Goal: Register for event/course

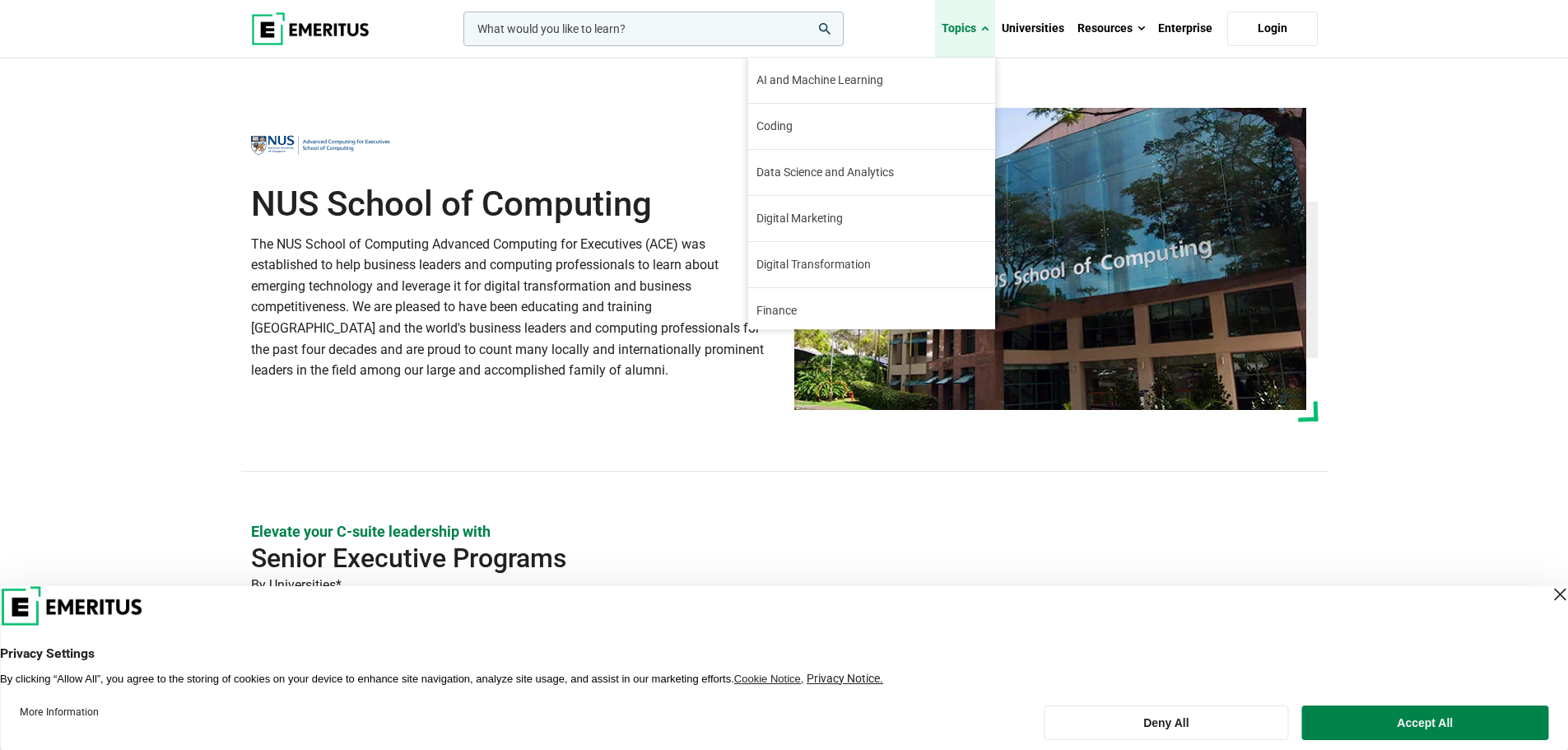
click at [990, 20] on link "Topics" at bounding box center [965, 28] width 60 height 58
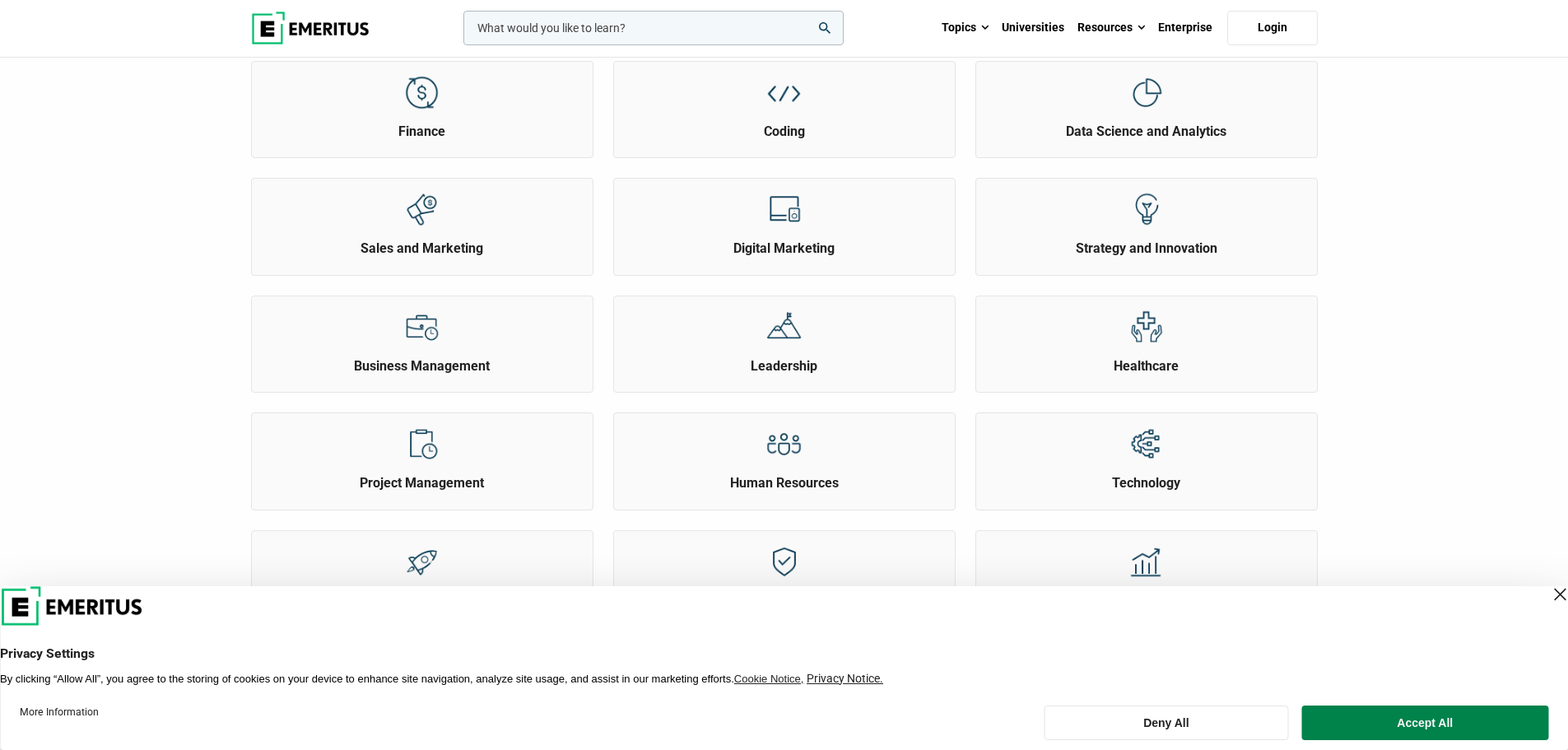
scroll to position [83, 0]
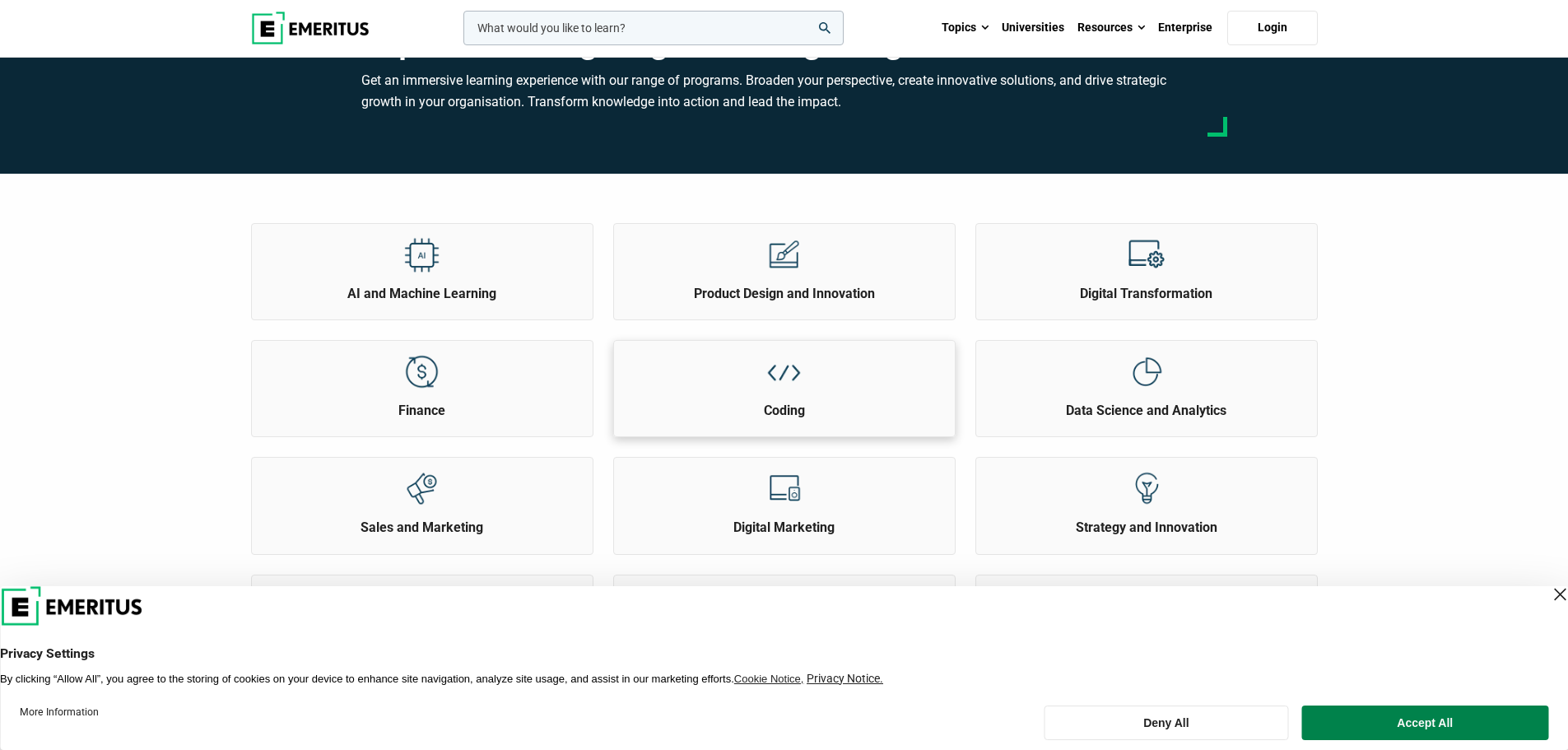
click at [797, 369] on img at bounding box center [784, 371] width 37 height 37
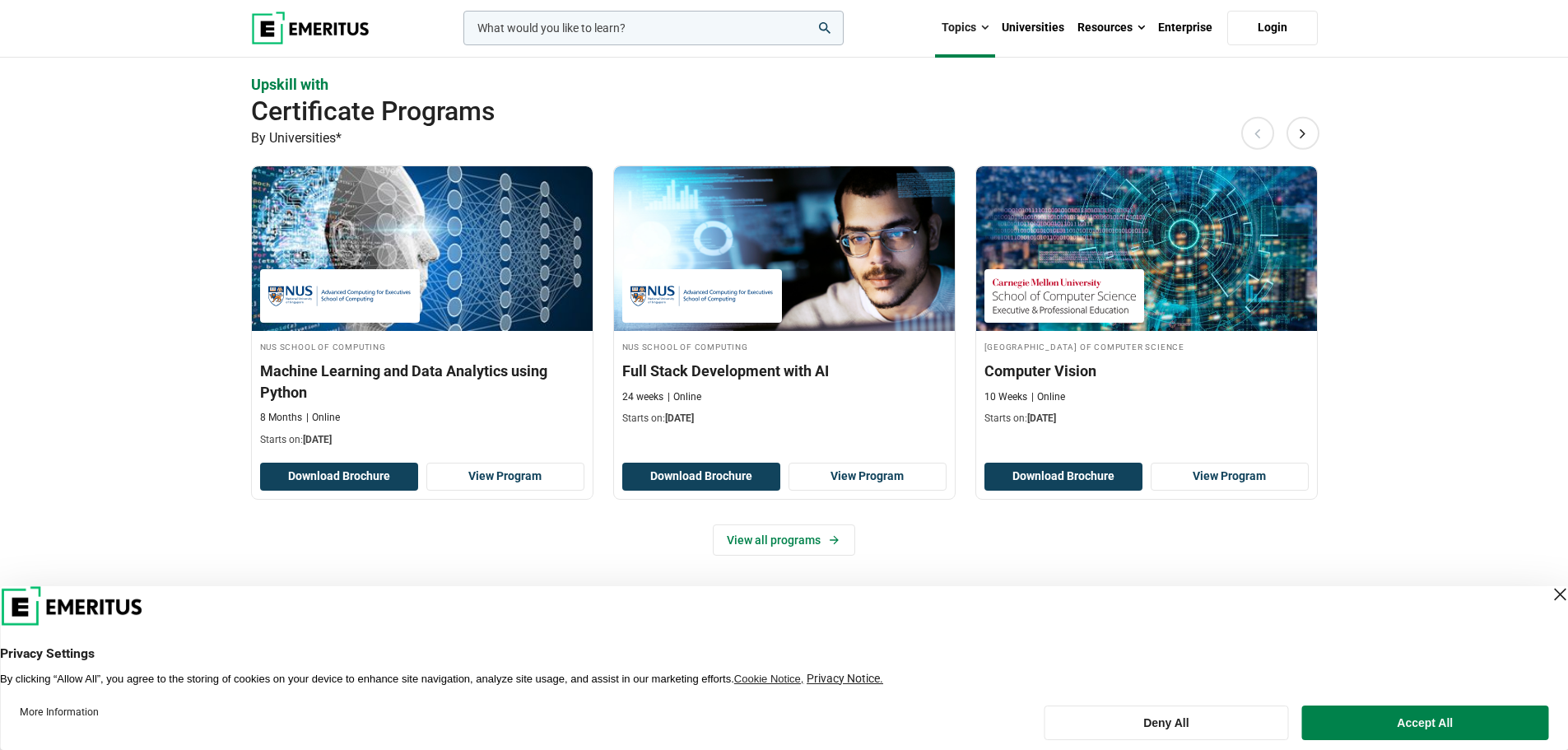
scroll to position [329, 0]
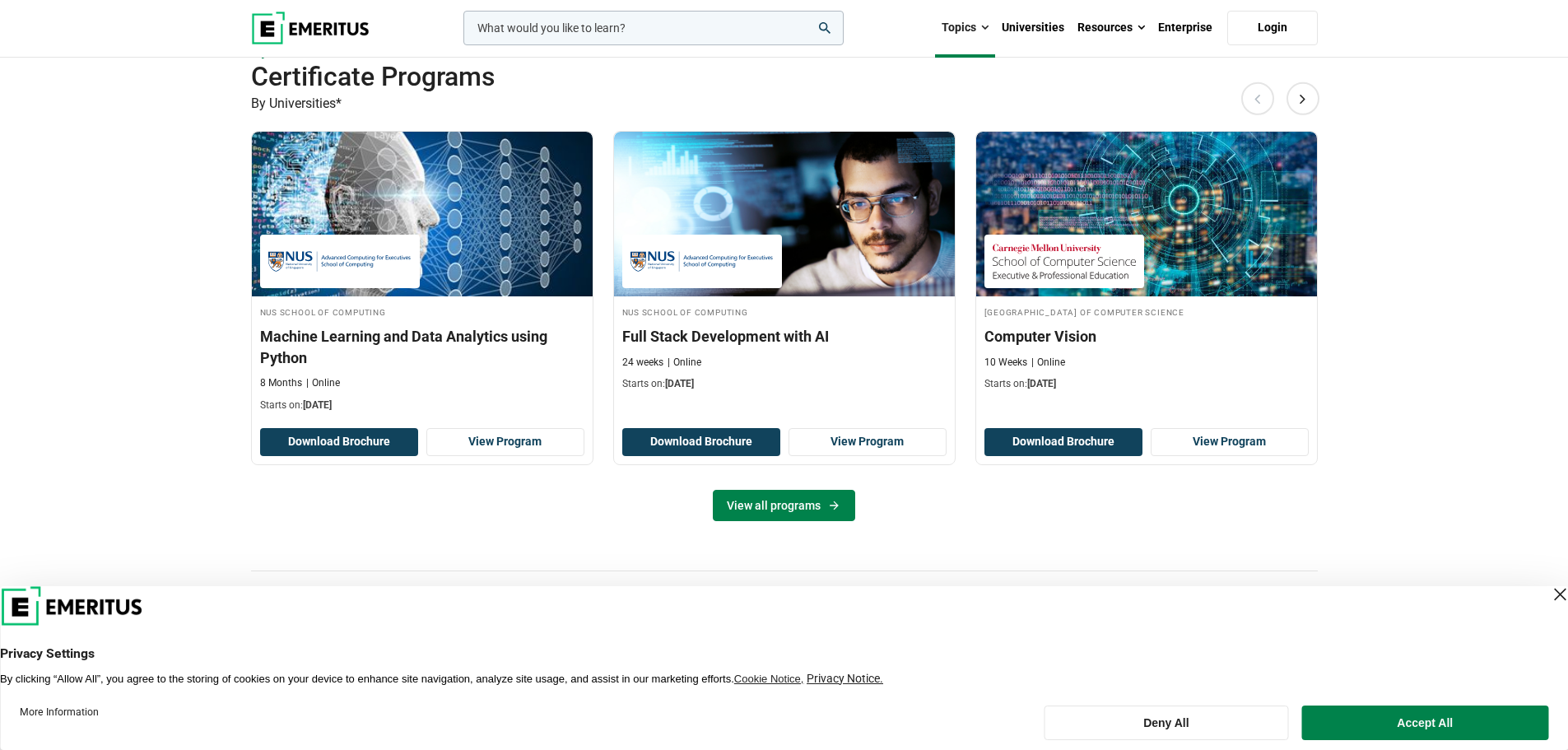
click at [790, 505] on link "View all programs" at bounding box center [784, 505] width 142 height 31
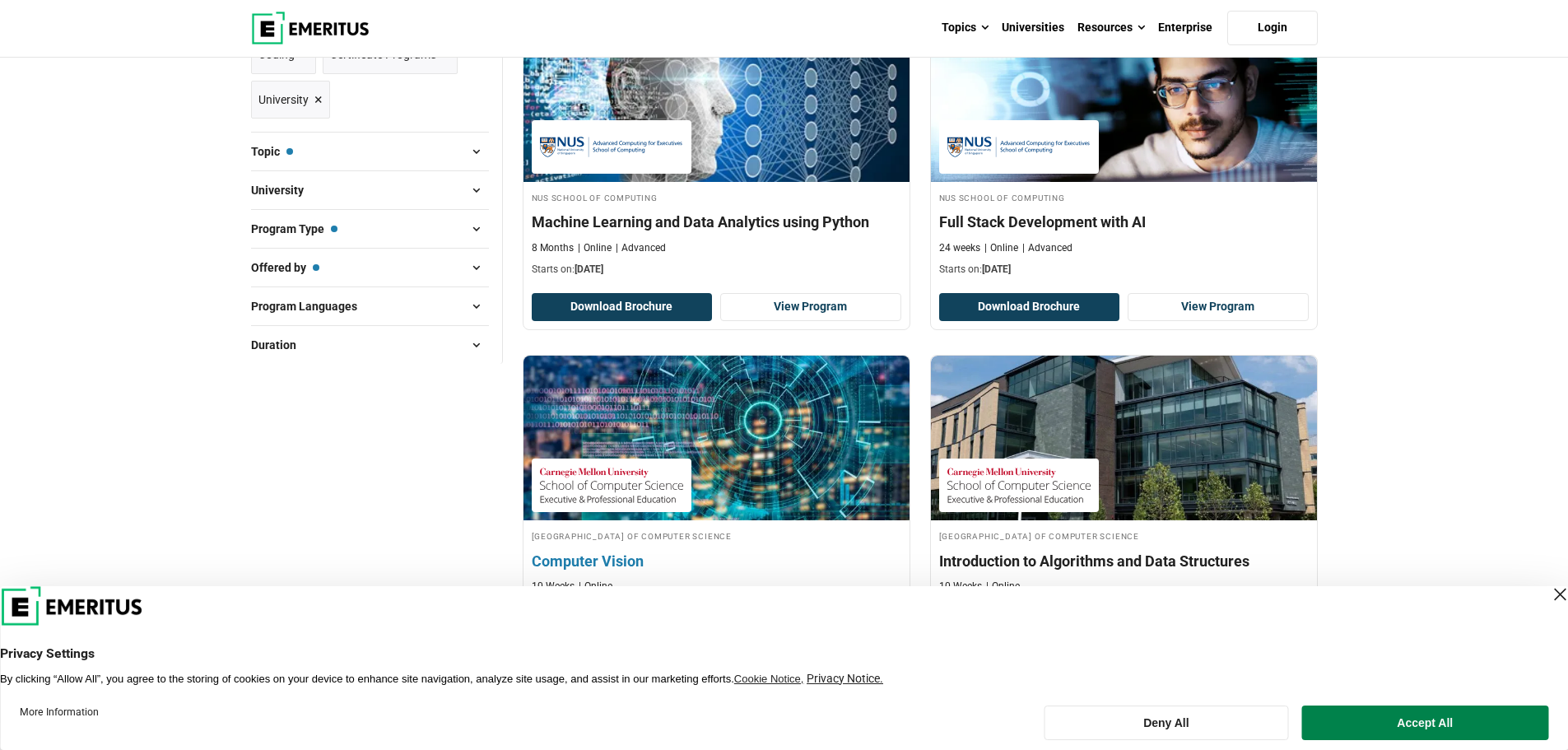
scroll to position [247, 0]
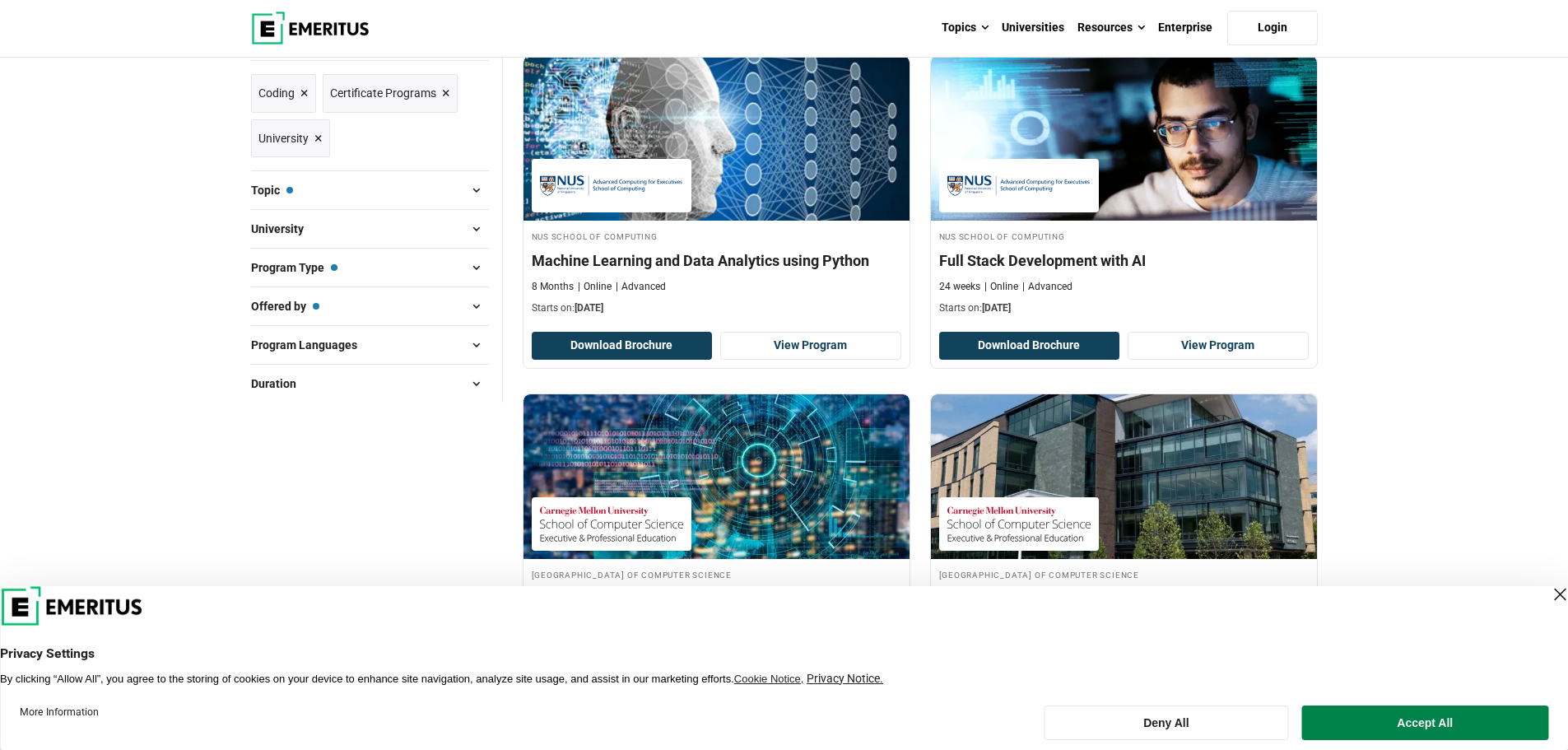
click at [476, 383] on span at bounding box center [476, 383] width 25 height 25
click at [270, 487] on label "3 Months ( 2 )" at bounding box center [314, 488] width 90 height 18
click at [269, 487] on input "3 Months ( 2 )" at bounding box center [259, 487] width 16 height 16
checkbox input "true"
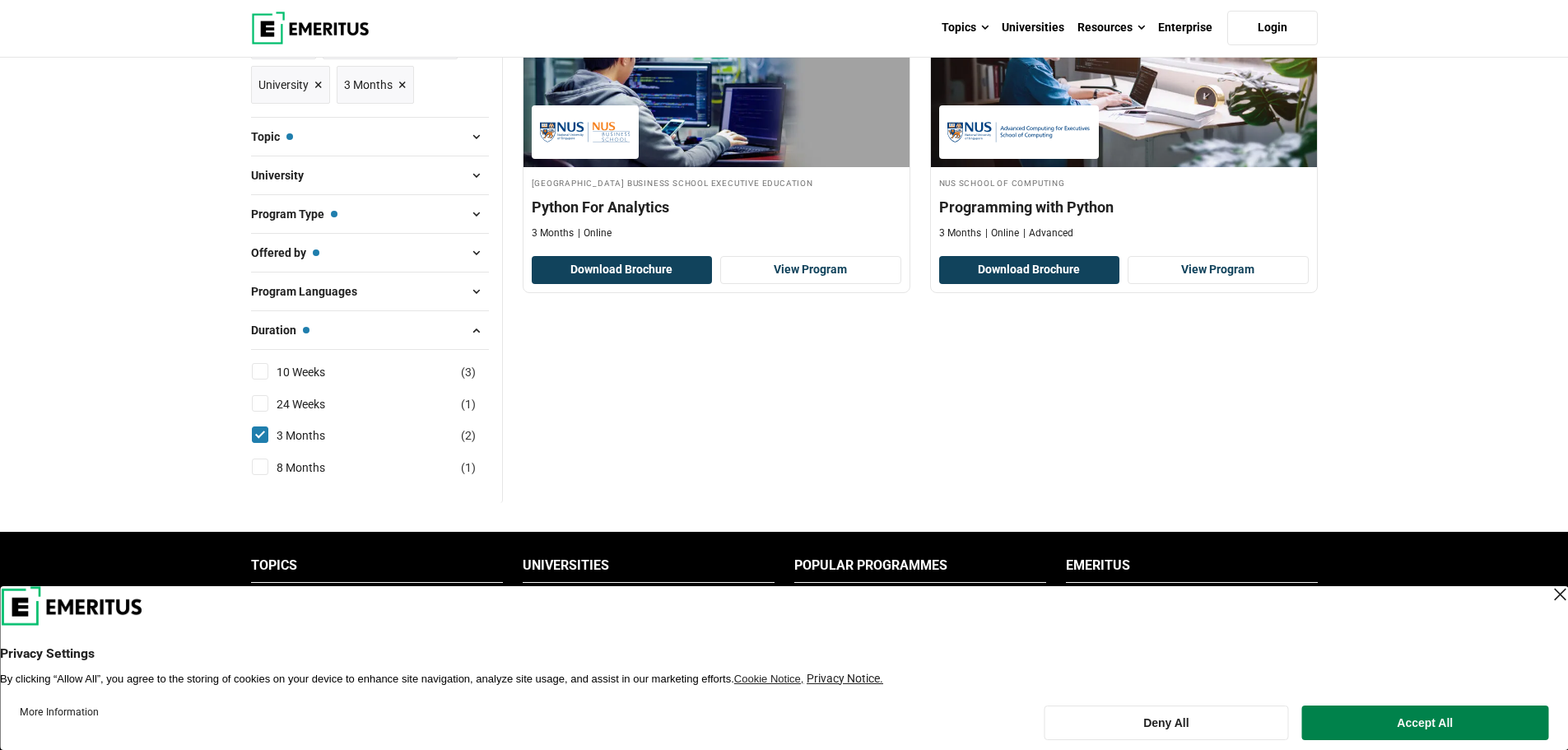
scroll to position [329, 0]
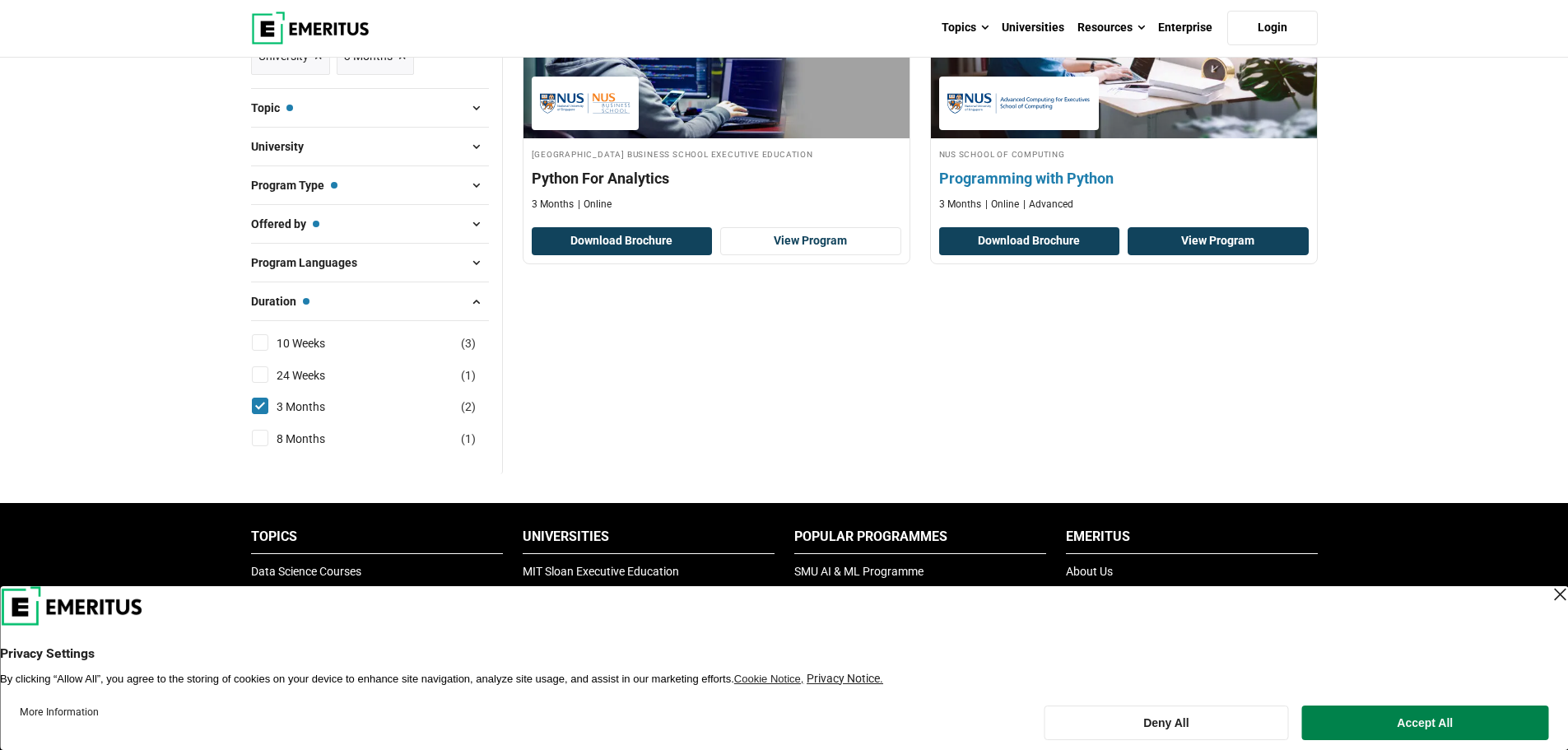
click at [1215, 247] on link "View Program" at bounding box center [1218, 241] width 181 height 28
